Goal: Find specific page/section: Find specific page/section

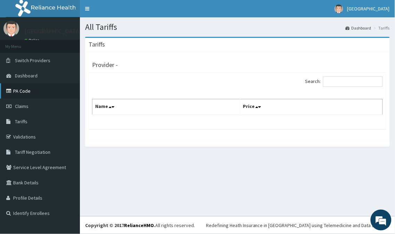
click at [26, 90] on link "PA Code" at bounding box center [40, 90] width 80 height 15
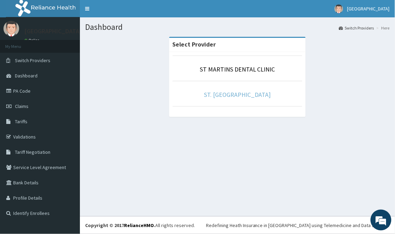
click at [214, 96] on link "ST. [GEOGRAPHIC_DATA]" at bounding box center [237, 95] width 67 height 8
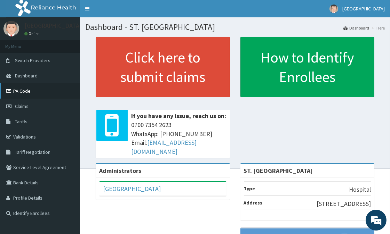
click at [19, 87] on link "PA Code" at bounding box center [40, 90] width 80 height 15
